Goal: Information Seeking & Learning: Learn about a topic

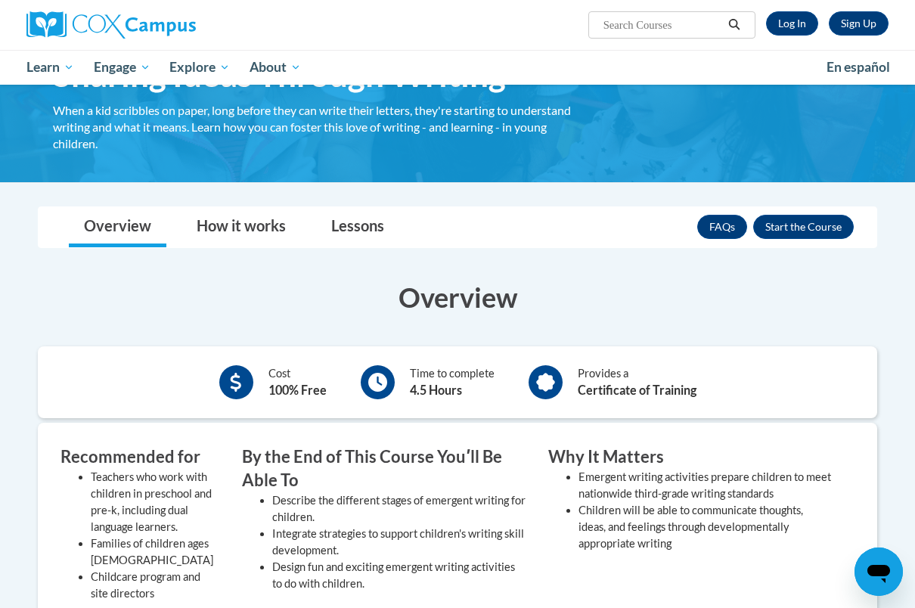
scroll to position [92, 0]
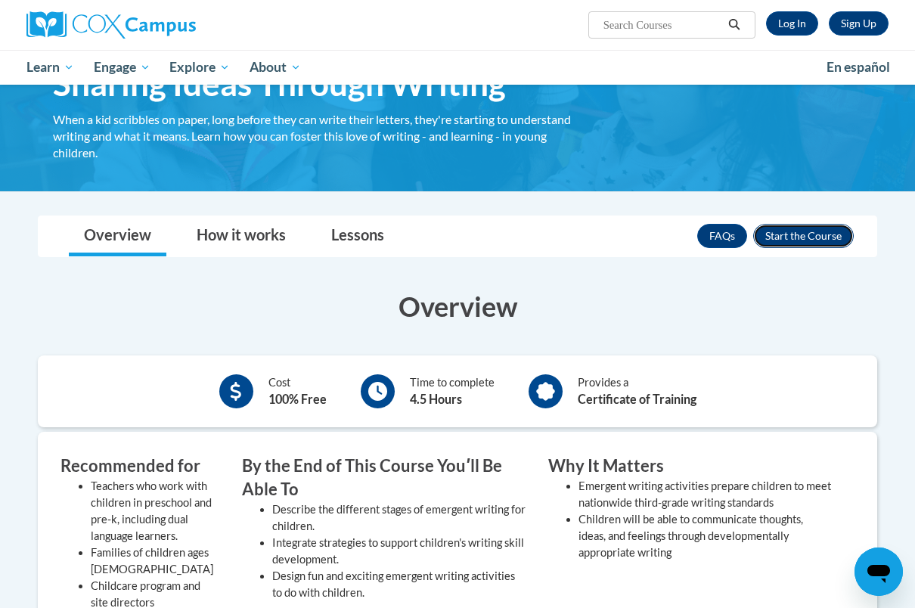
click at [772, 236] on button "Enroll" at bounding box center [804, 236] width 101 height 24
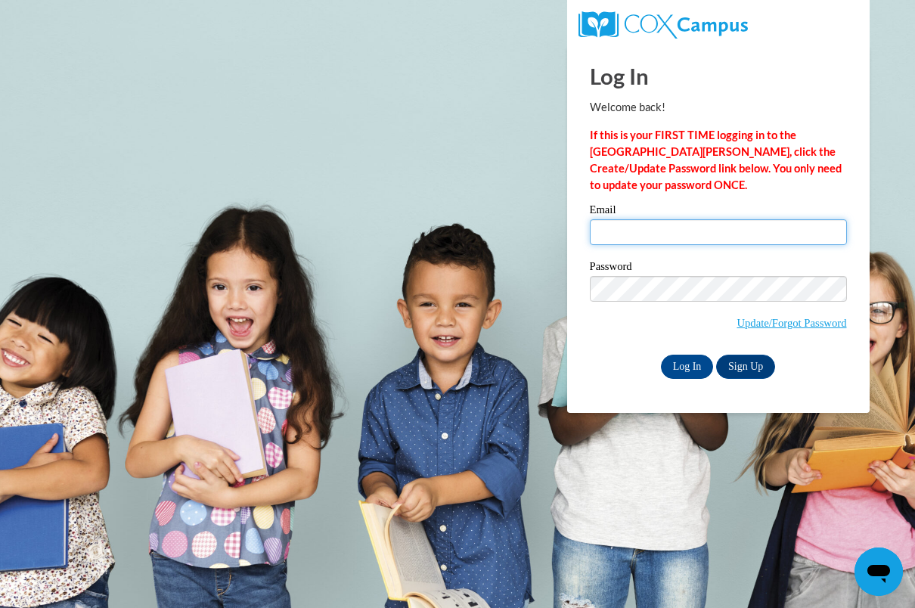
click at [704, 243] on input "Email" at bounding box center [718, 232] width 257 height 26
type input "eckertem04@gmail.com"
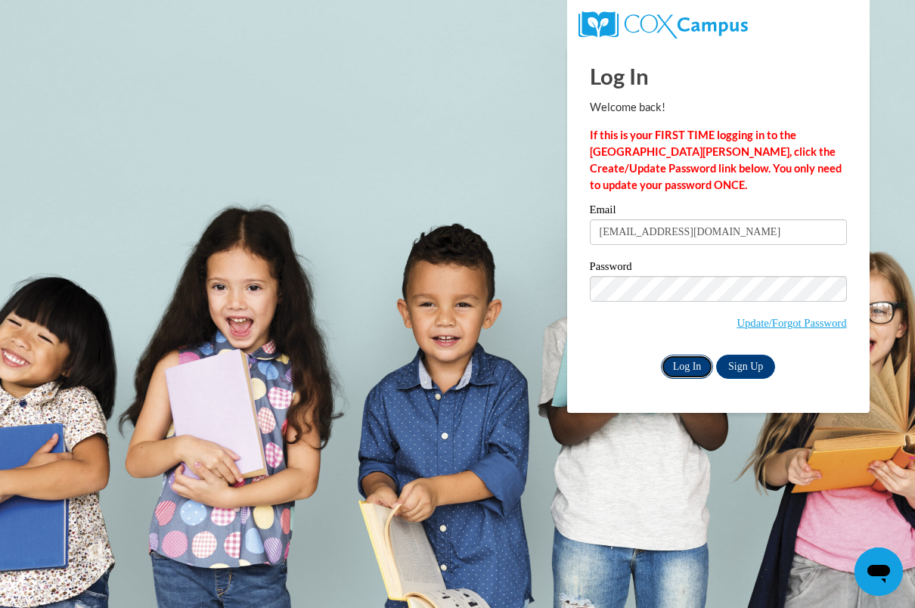
click at [667, 365] on input "Log In" at bounding box center [687, 367] width 53 height 24
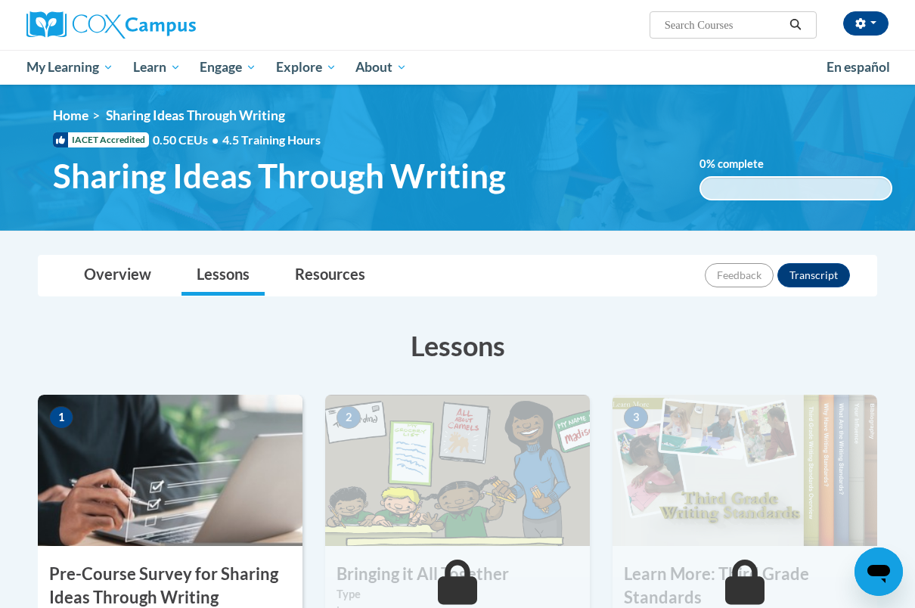
click at [238, 439] on img at bounding box center [170, 470] width 265 height 151
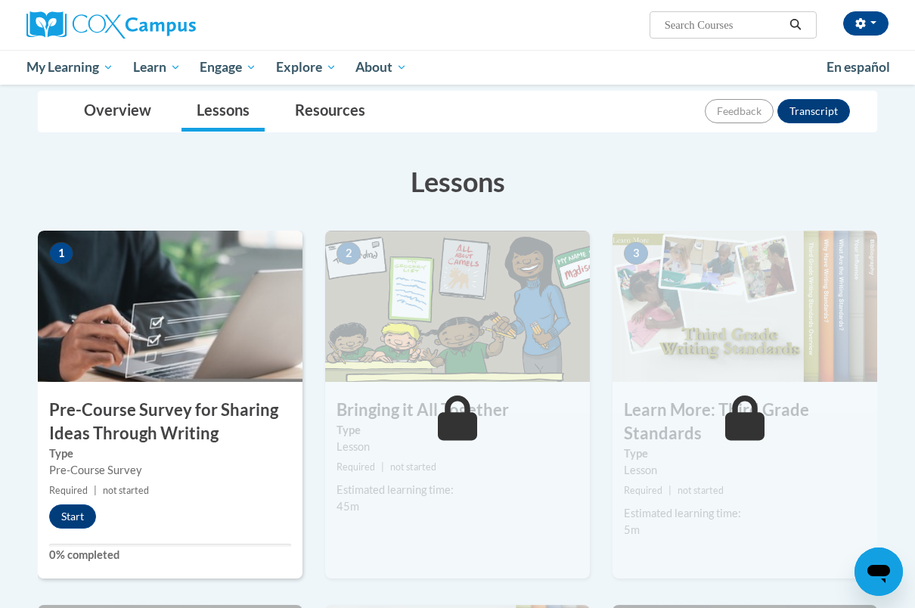
scroll to position [169, 0]
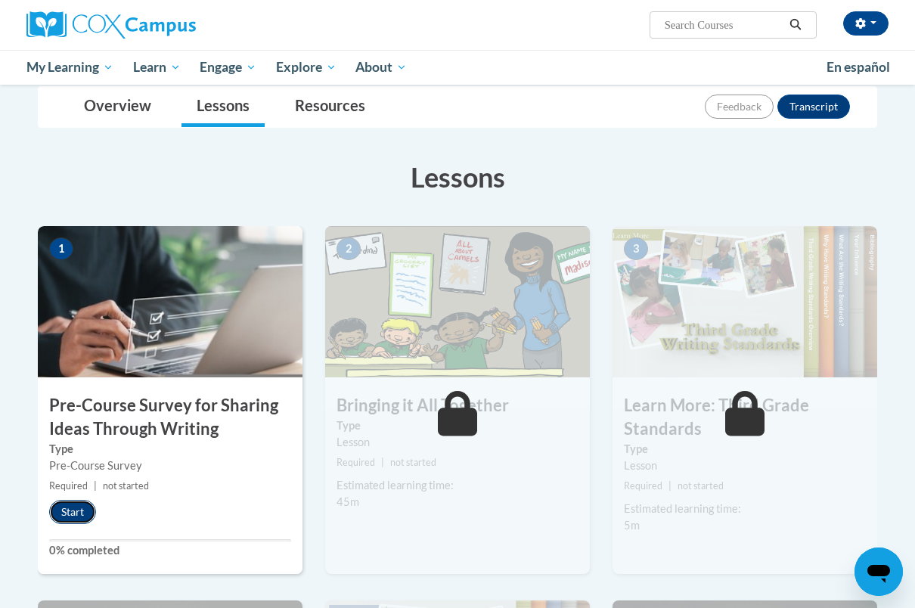
click at [70, 512] on button "Start" at bounding box center [72, 512] width 47 height 24
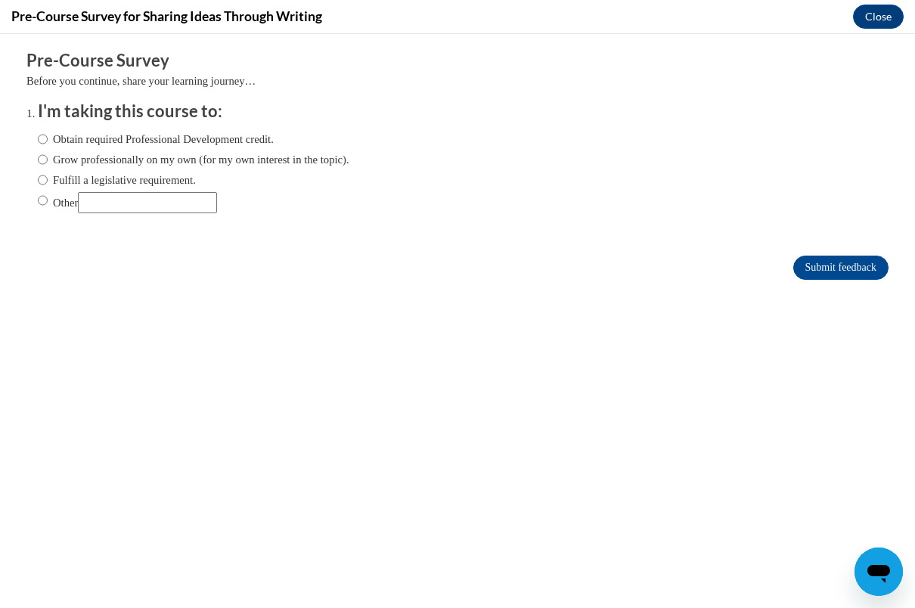
scroll to position [0, 0]
click at [40, 198] on input "Other" at bounding box center [43, 200] width 10 height 17
radio input "true"
click at [102, 198] on input "Other" at bounding box center [147, 202] width 139 height 21
type input "school"
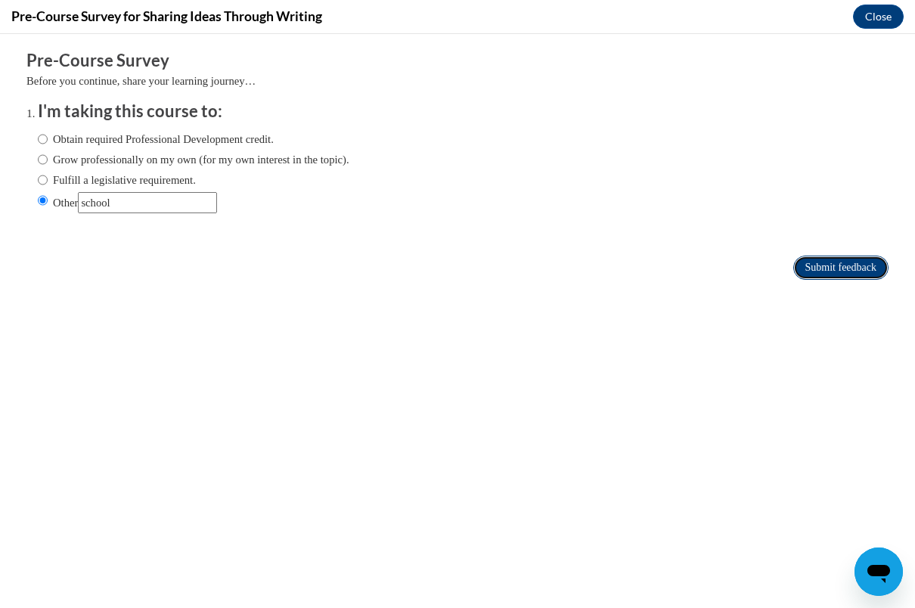
click at [832, 278] on input "Submit feedback" at bounding box center [841, 268] width 95 height 24
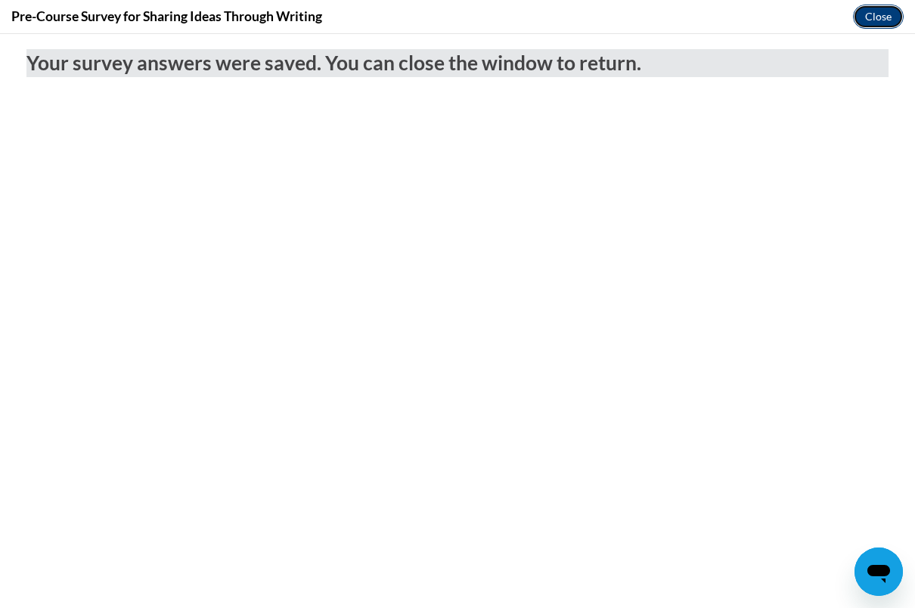
click at [877, 20] on button "Close" at bounding box center [878, 17] width 51 height 24
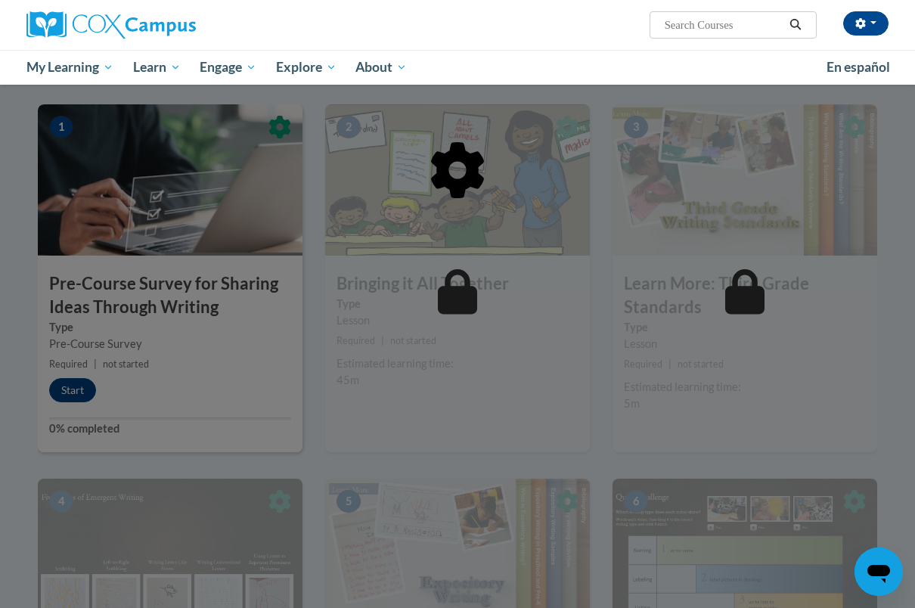
scroll to position [291, 0]
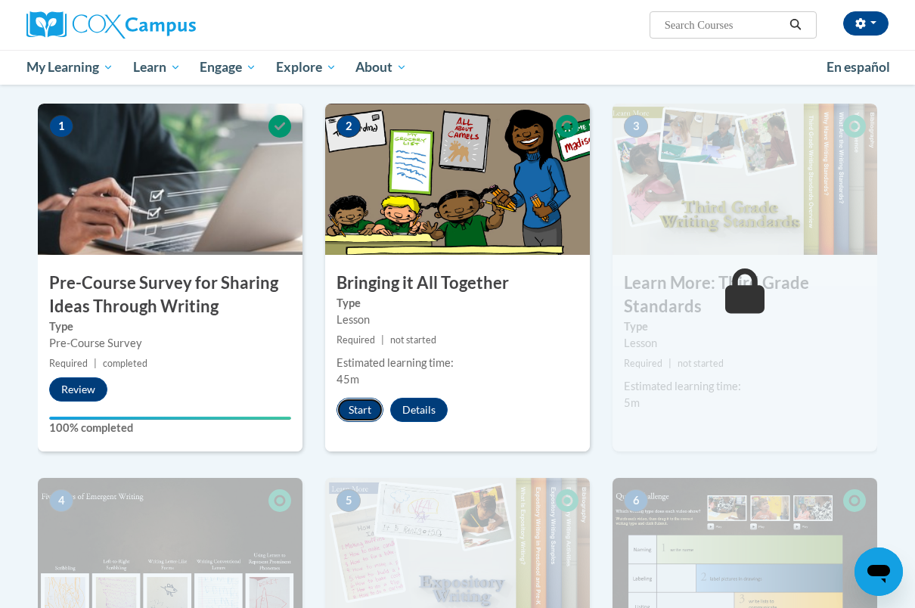
click at [363, 416] on button "Start" at bounding box center [360, 410] width 47 height 24
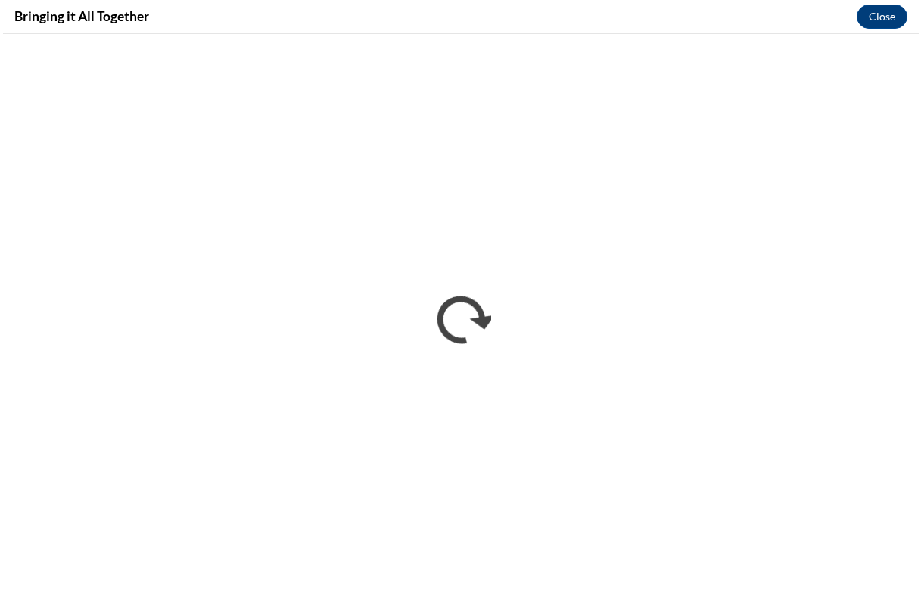
scroll to position [0, 0]
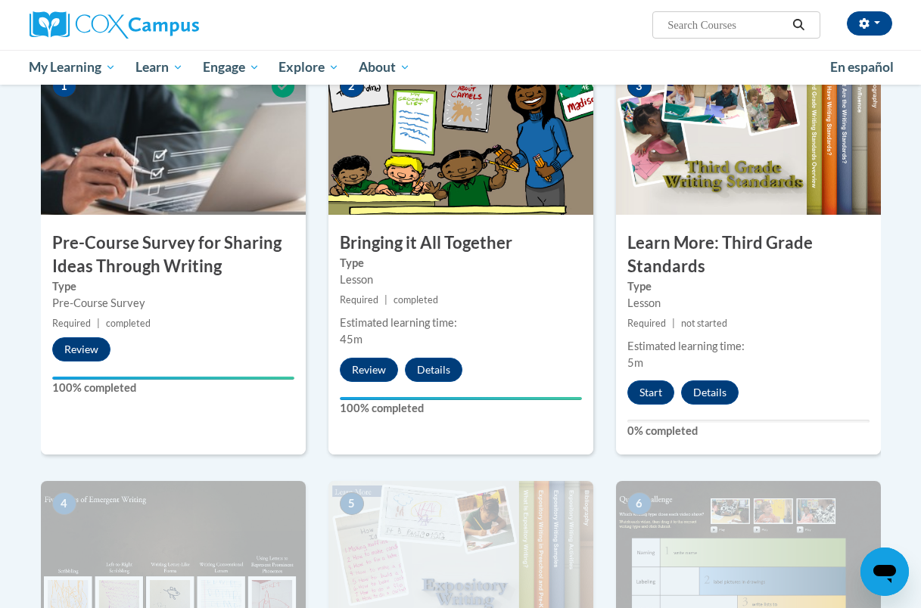
scroll to position [331, 0]
click at [648, 396] on button "Start" at bounding box center [650, 393] width 47 height 24
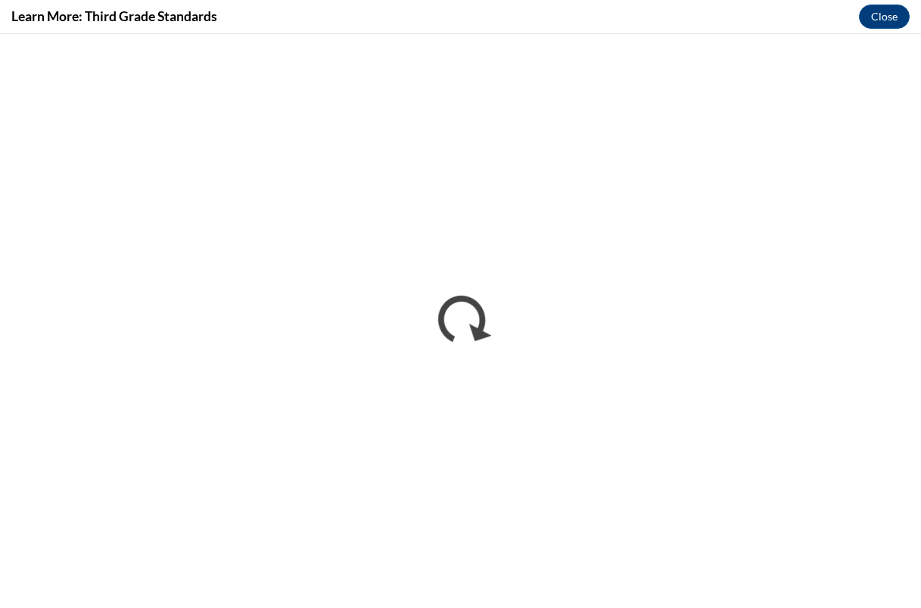
scroll to position [0, 0]
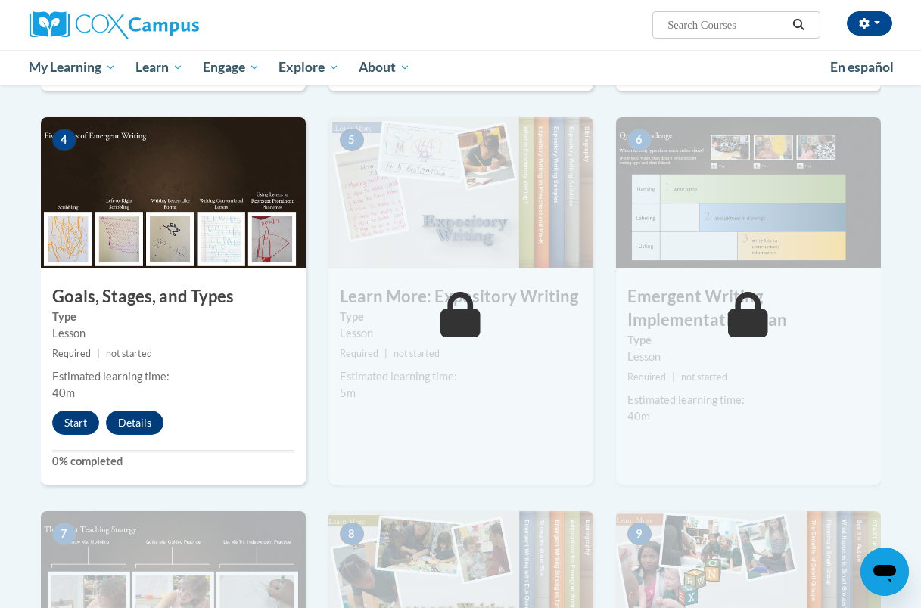
scroll to position [735, 0]
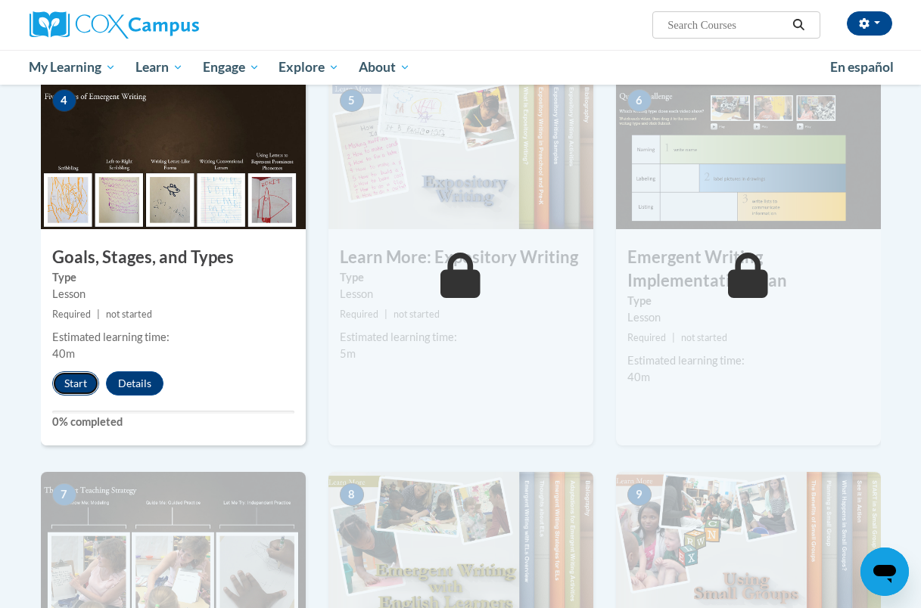
click at [76, 390] on button "Start" at bounding box center [75, 383] width 47 height 24
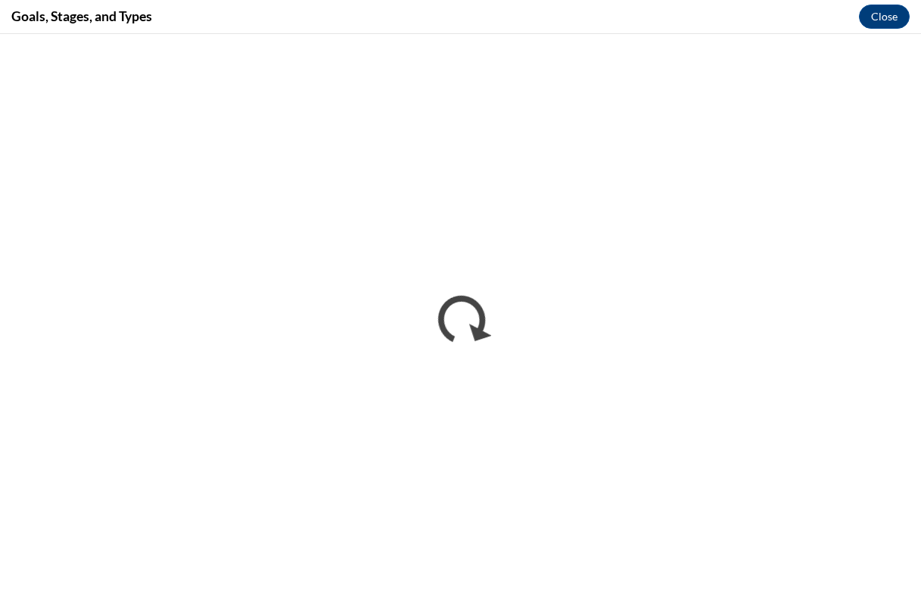
scroll to position [0, 0]
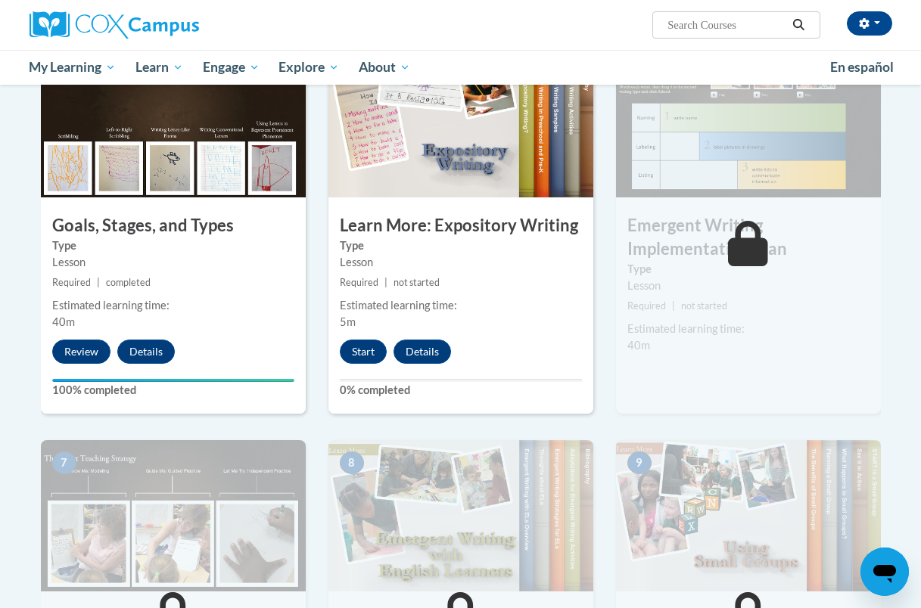
scroll to position [622, 0]
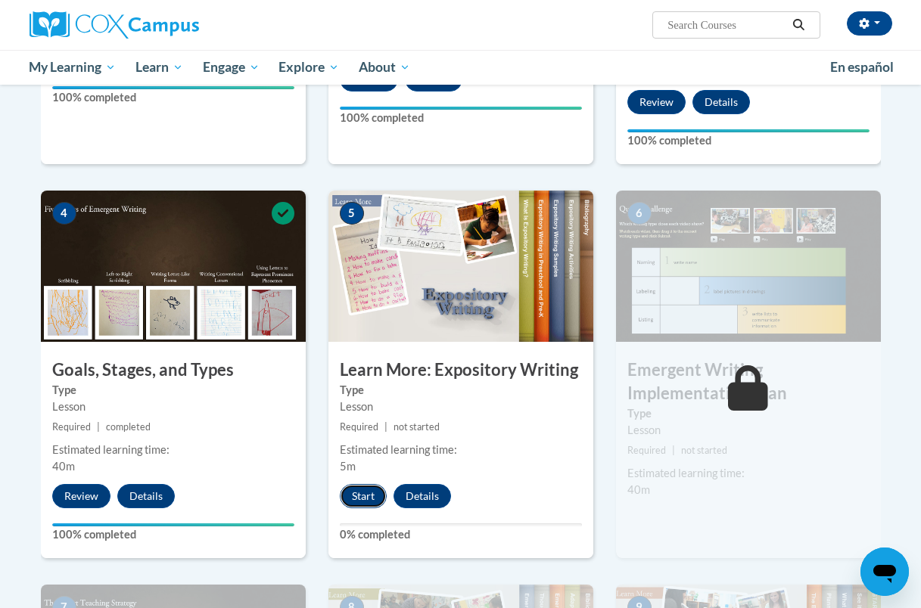
click at [366, 496] on button "Start" at bounding box center [363, 496] width 47 height 24
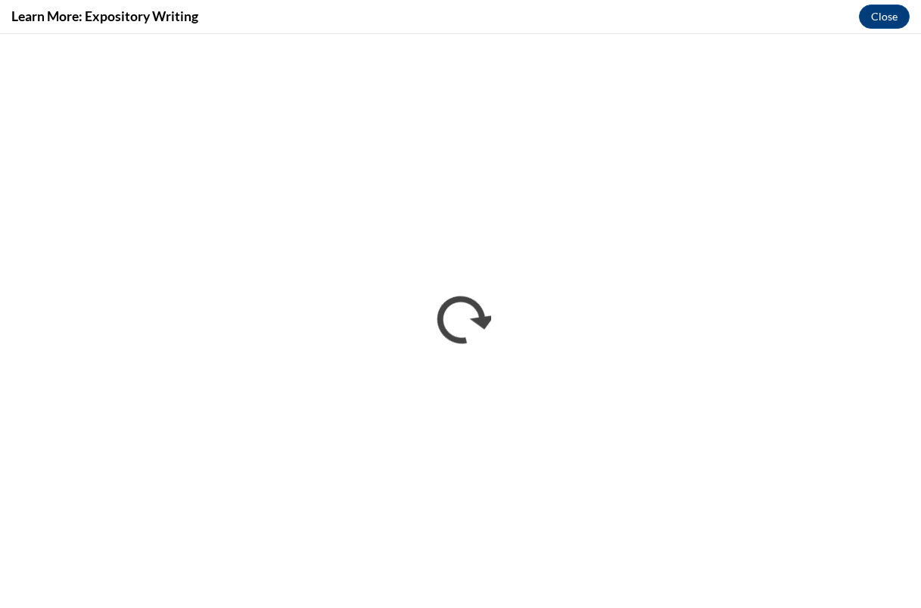
scroll to position [0, 0]
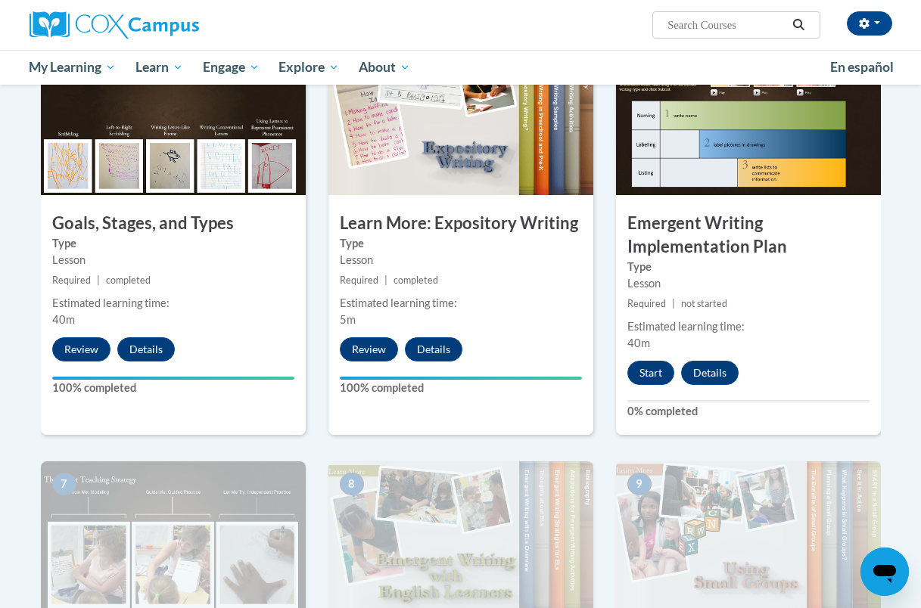
scroll to position [771, 0]
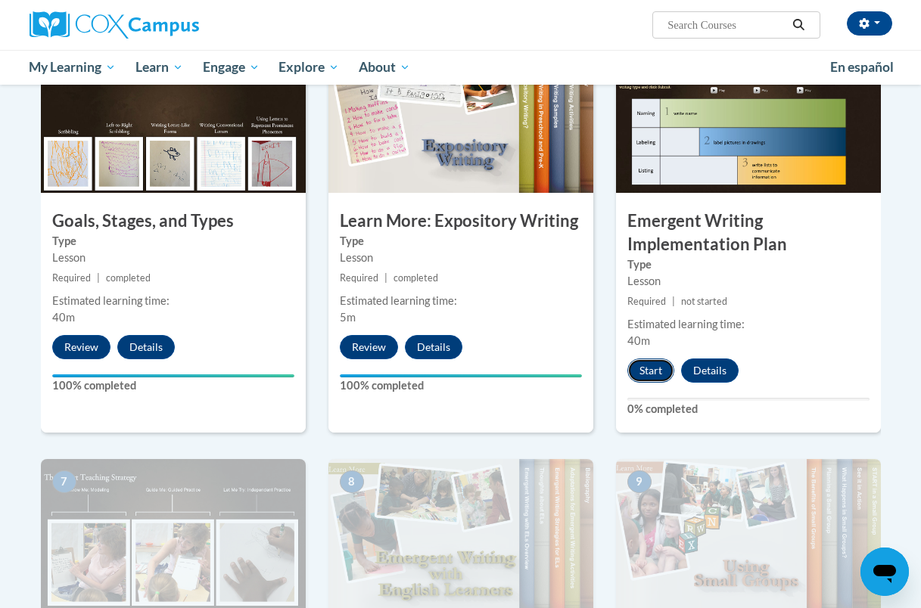
click at [658, 372] on button "Start" at bounding box center [650, 371] width 47 height 24
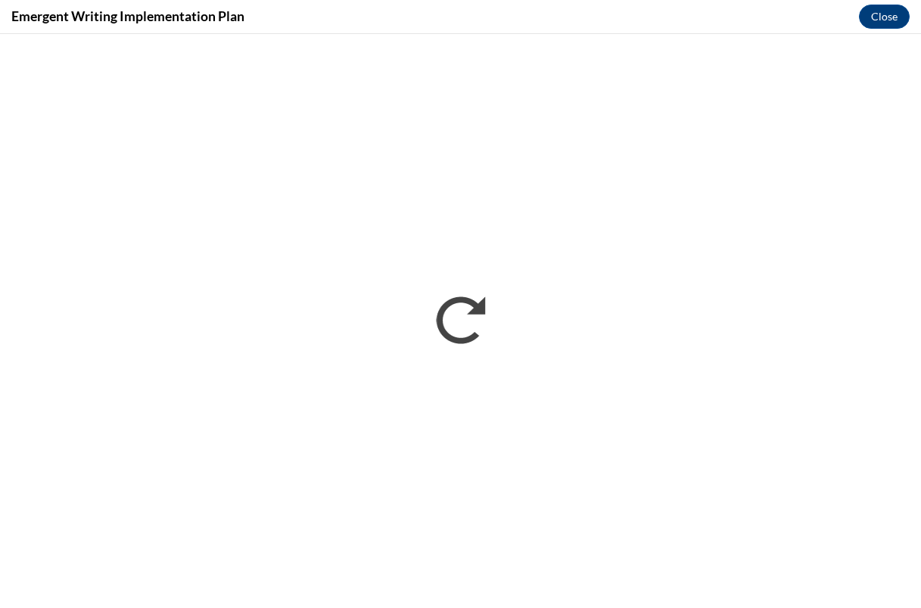
scroll to position [0, 0]
